Goal: Information Seeking & Learning: Learn about a topic

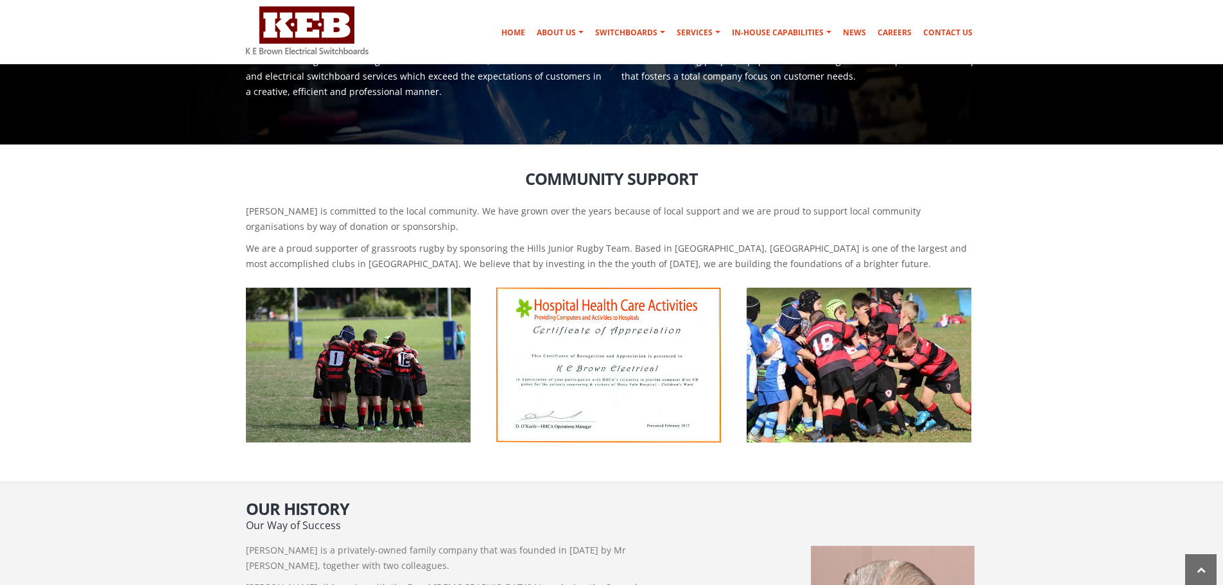
scroll to position [629, 0]
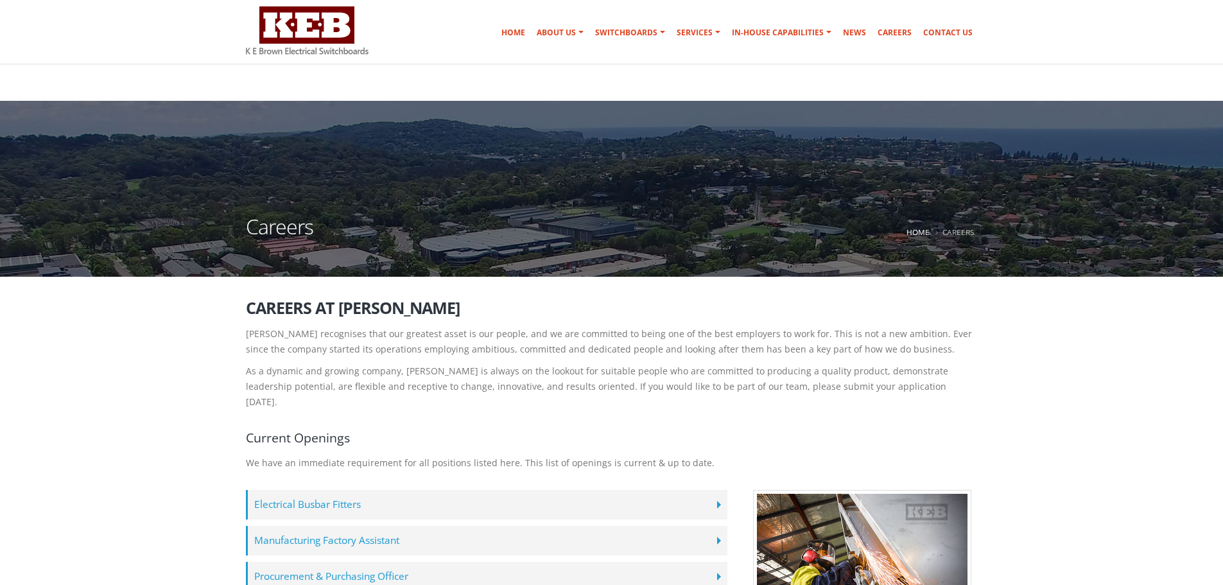
scroll to position [64, 0]
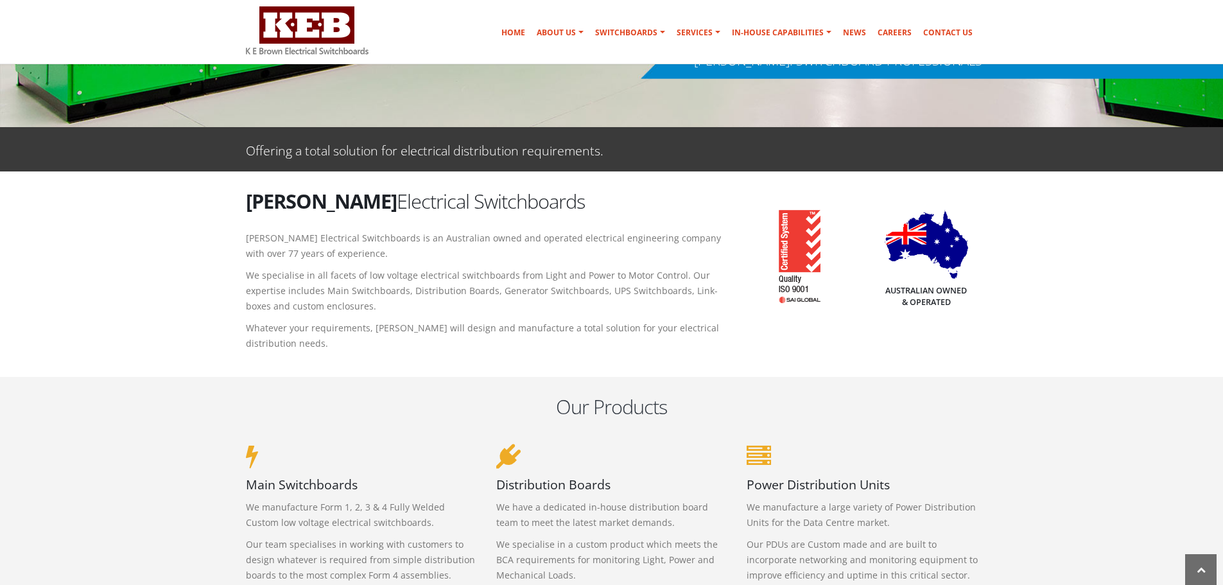
scroll to position [257, 0]
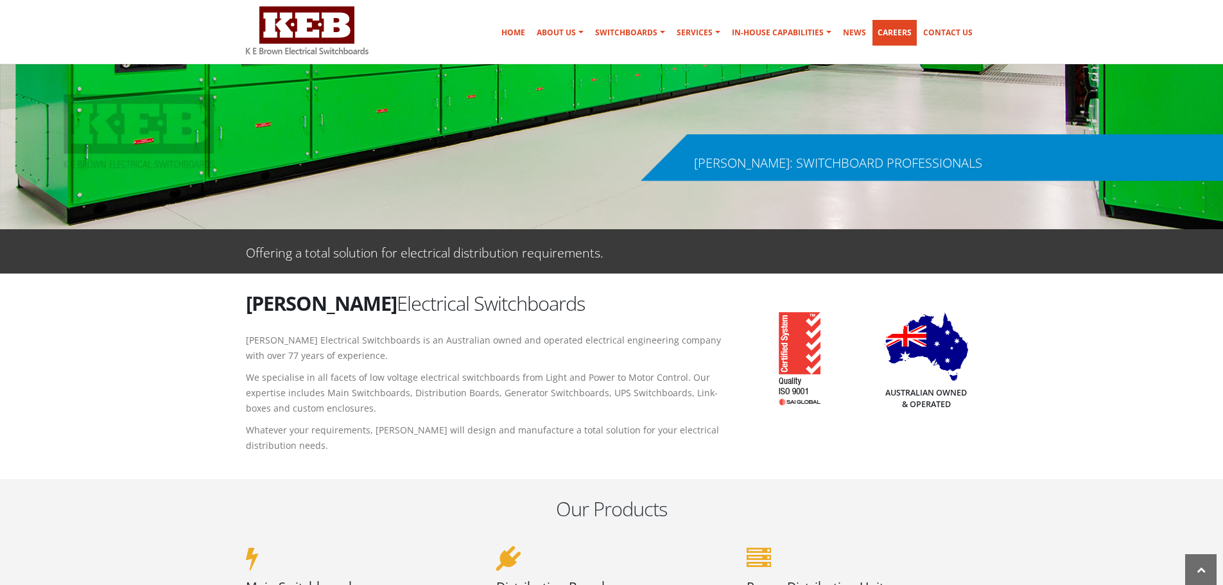
click at [889, 30] on link "Careers" at bounding box center [895, 33] width 44 height 26
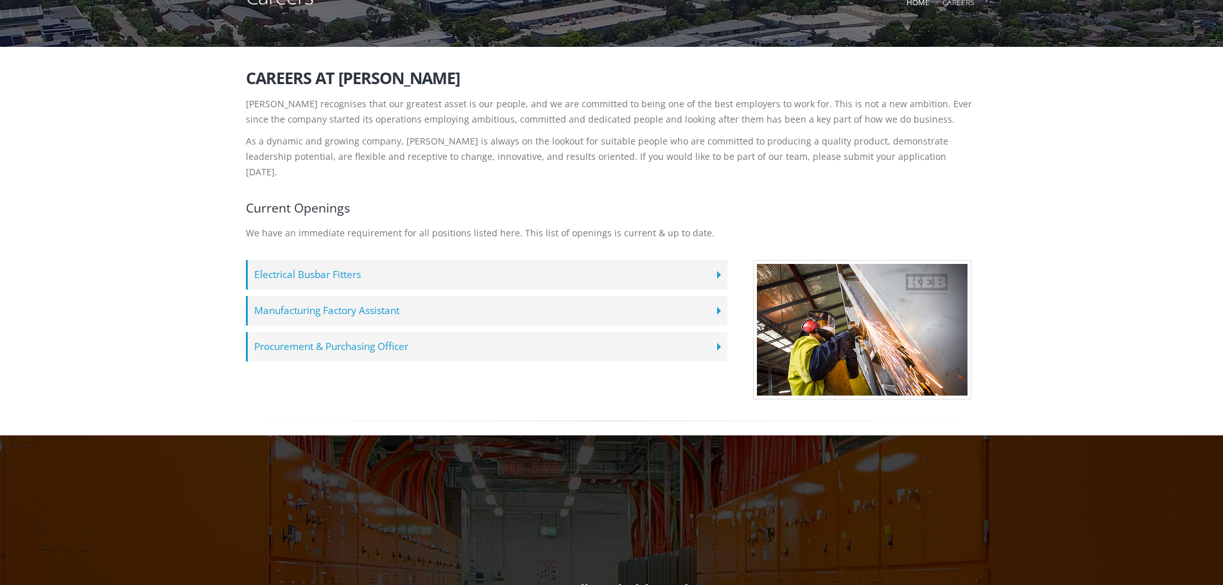
scroll to position [257, 0]
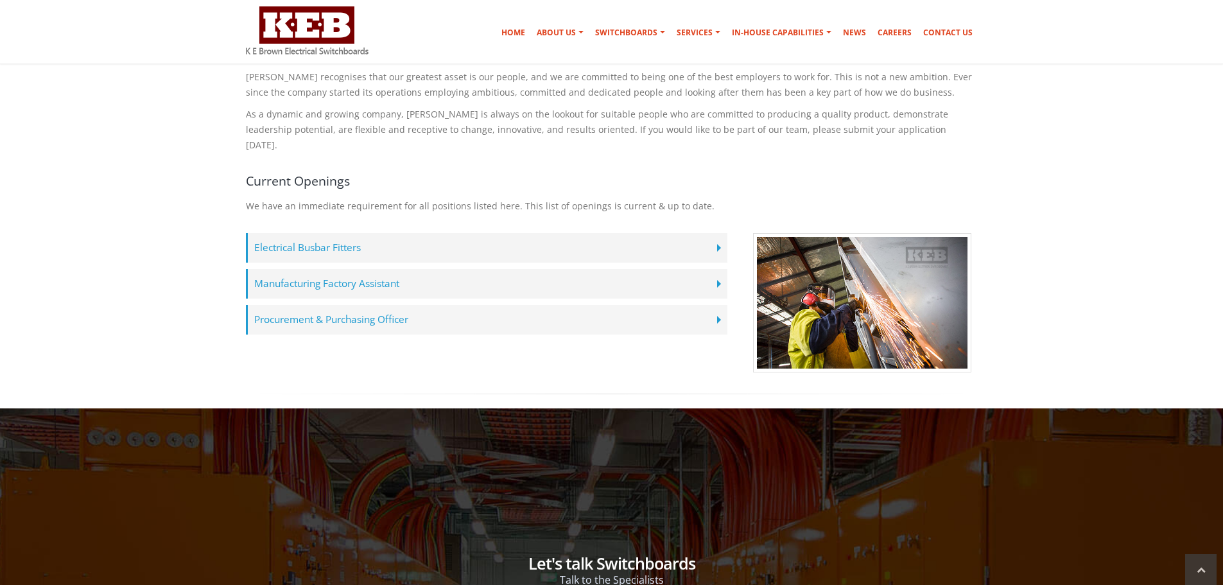
click at [315, 305] on label "Procurement & Purchasing Officer" at bounding box center [487, 320] width 482 height 30
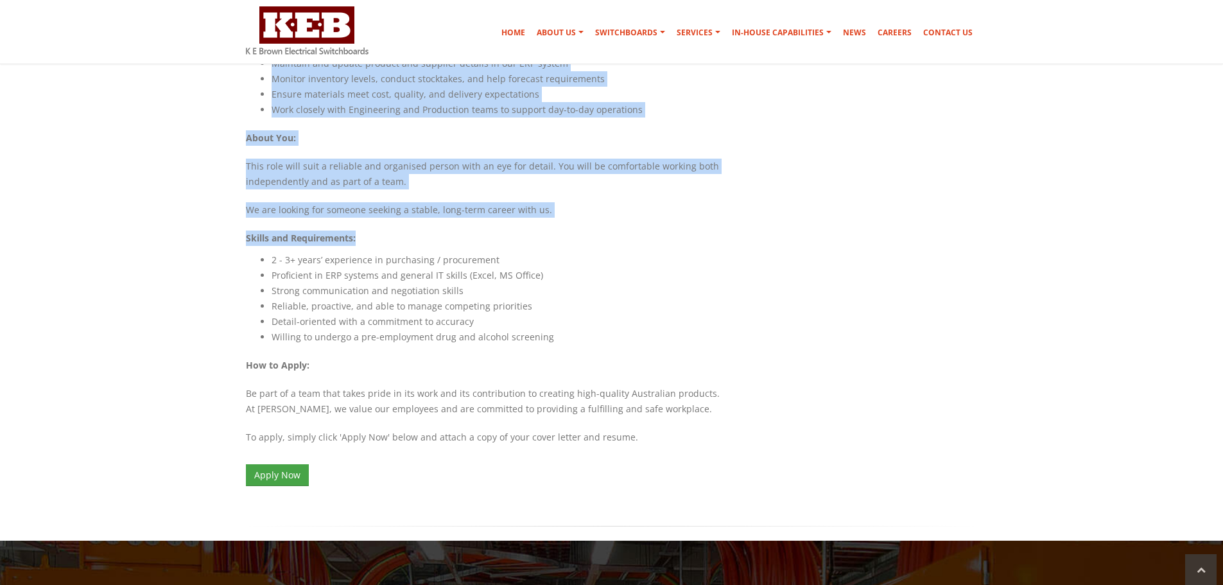
scroll to position [1028, 0]
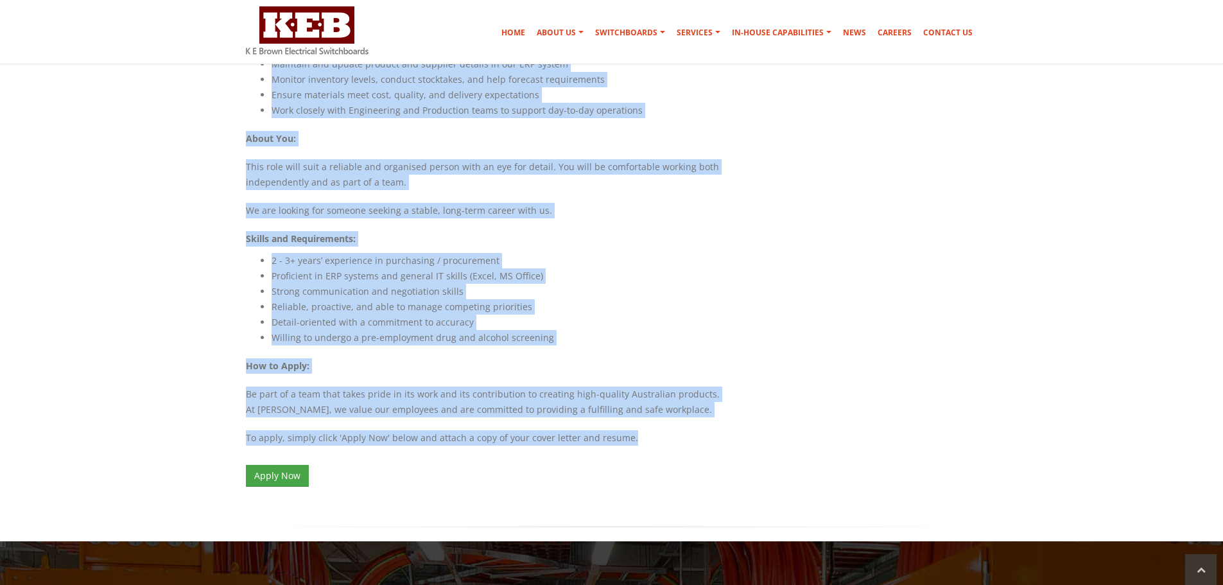
drag, startPoint x: 246, startPoint y: 272, endPoint x: 676, endPoint y: 402, distance: 449.0
click at [676, 402] on div "About the Role: We are seeking a full-time Procurement & Purchasing Officer to …" at bounding box center [487, 33] width 482 height 932
copy div "About the Role: We are seeking a full-time Procurement & Purchasing Officer to …"
